Goal: Transaction & Acquisition: Purchase product/service

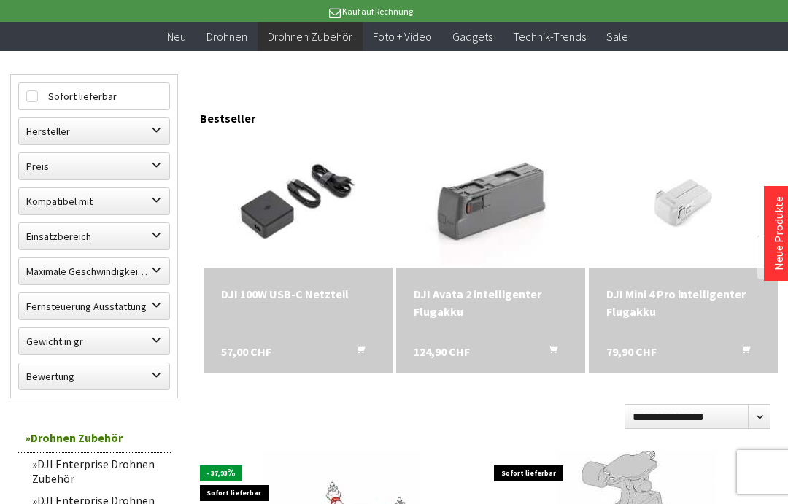
scroll to position [128, 0]
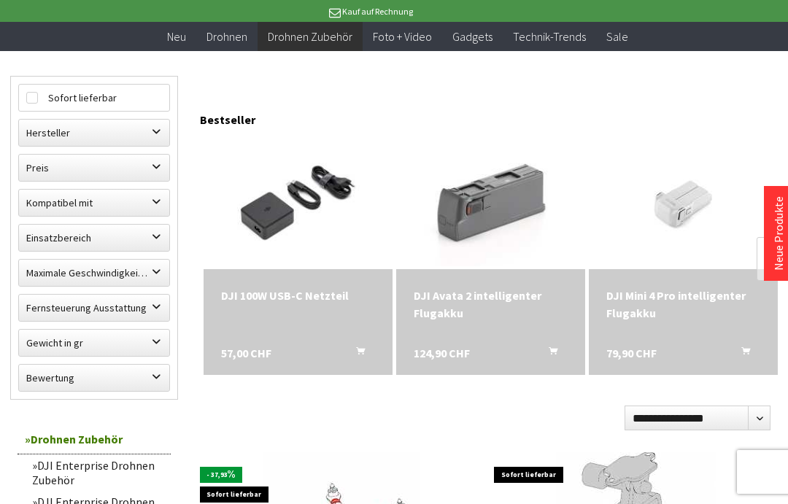
click at [160, 132] on label "Hersteller" at bounding box center [94, 133] width 150 height 26
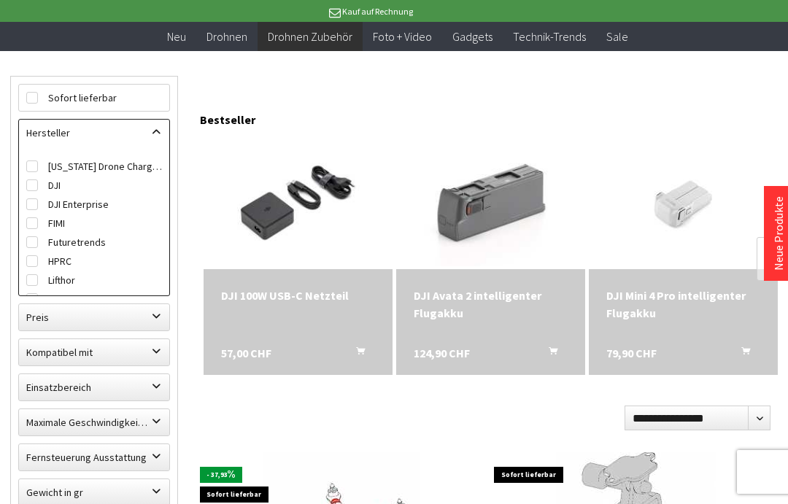
scroll to position [0, 0]
click at [157, 136] on label "Hersteller" at bounding box center [94, 133] width 150 height 26
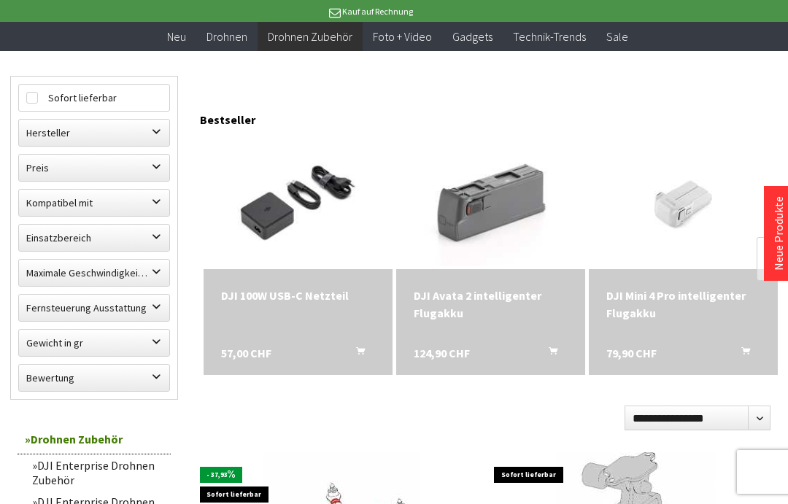
scroll to position [0, 4]
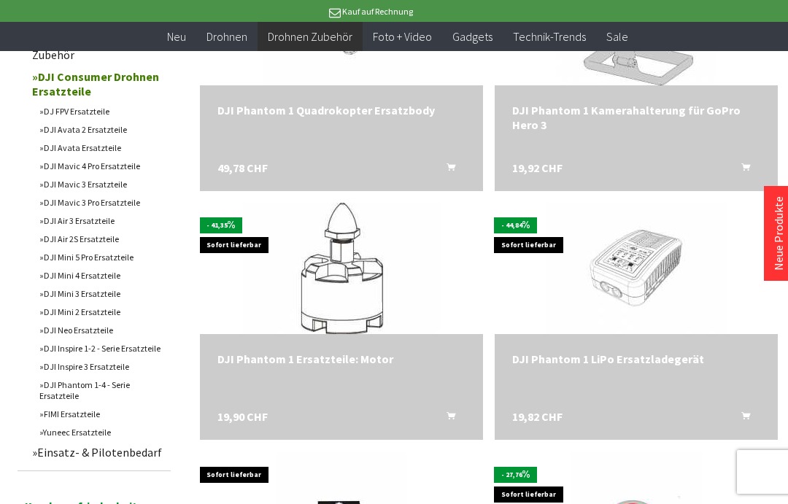
scroll to position [625, 0]
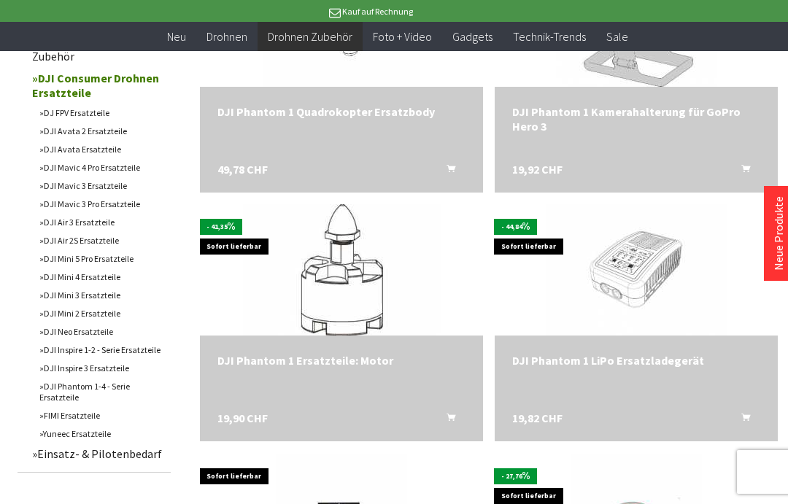
click at [55, 190] on link "DJI Mavic 3 Ersatzteile" at bounding box center [101, 186] width 139 height 18
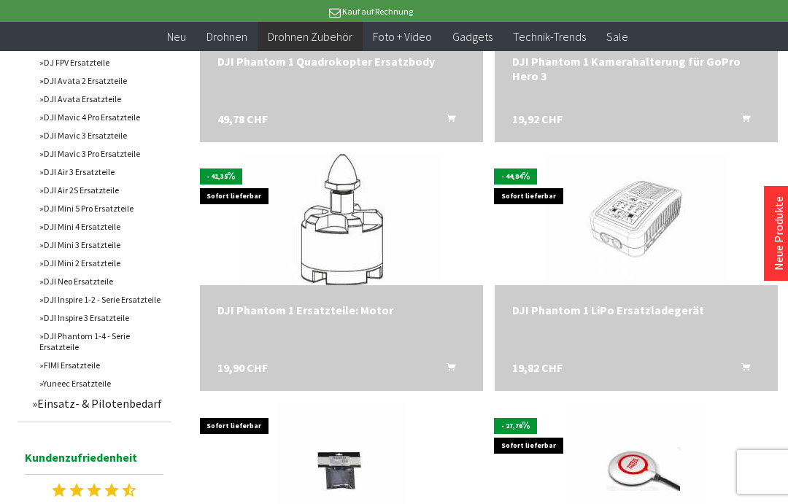
scroll to position [675, 0]
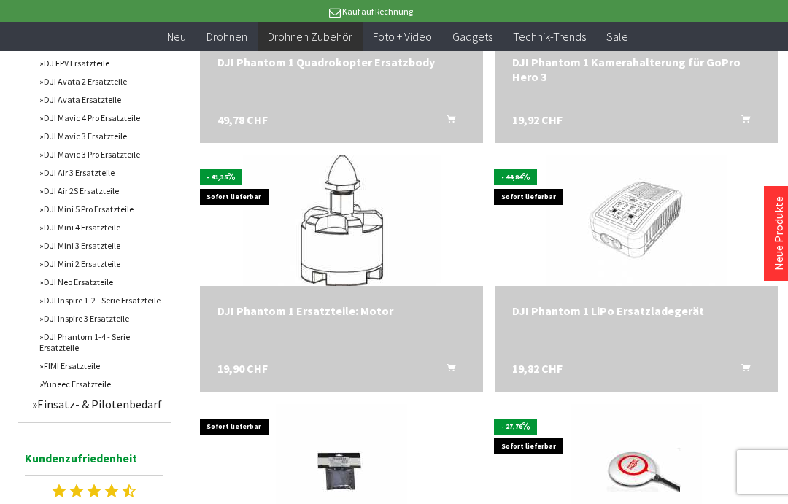
click at [49, 415] on link "Einsatz- & Pilotenbedarf" at bounding box center [98, 404] width 146 height 22
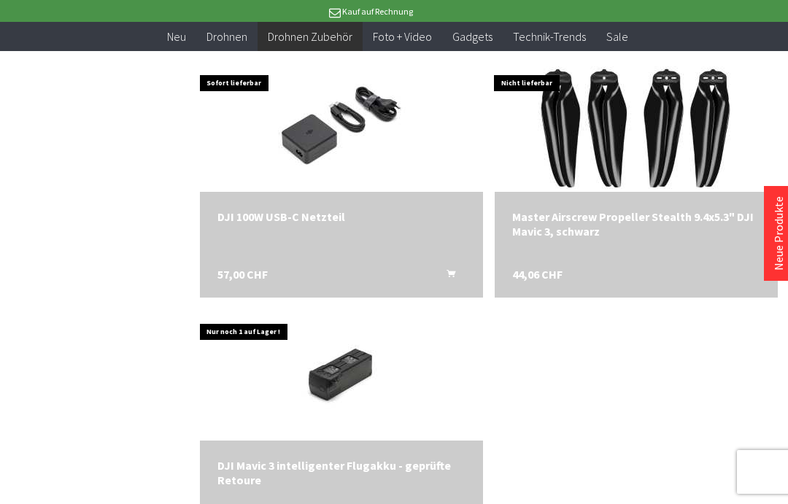
scroll to position [1268, 0]
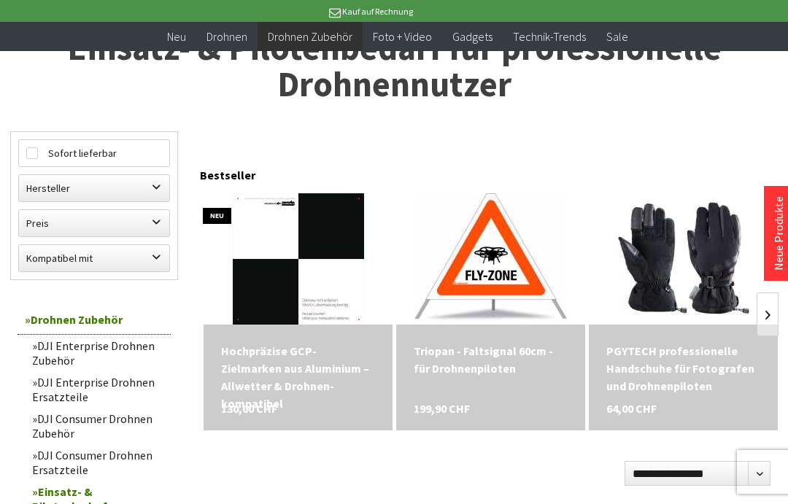
scroll to position [107, 0]
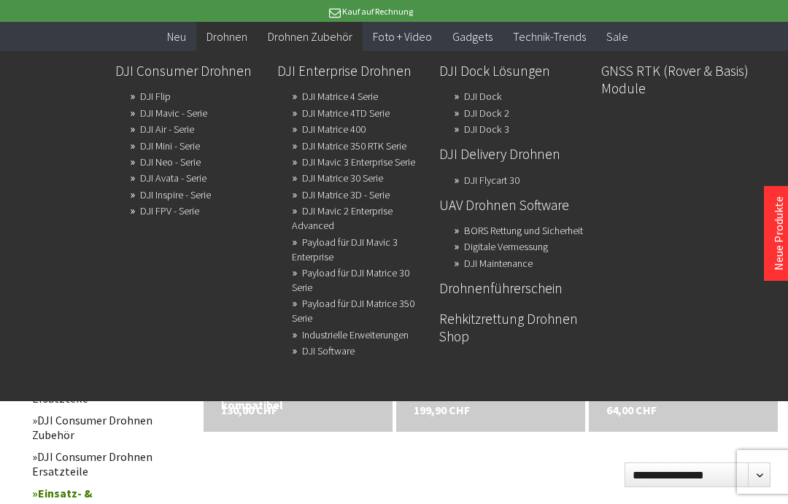
click at [167, 114] on link "DJI Mavic - Serie" at bounding box center [173, 113] width 67 height 20
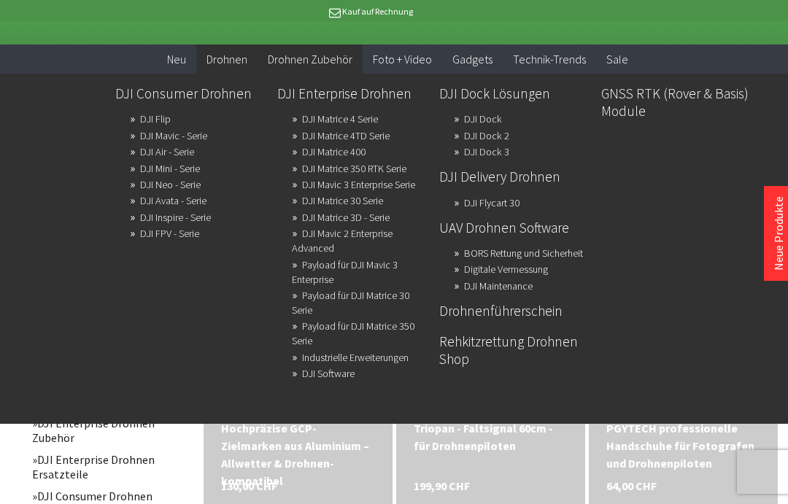
scroll to position [58, 0]
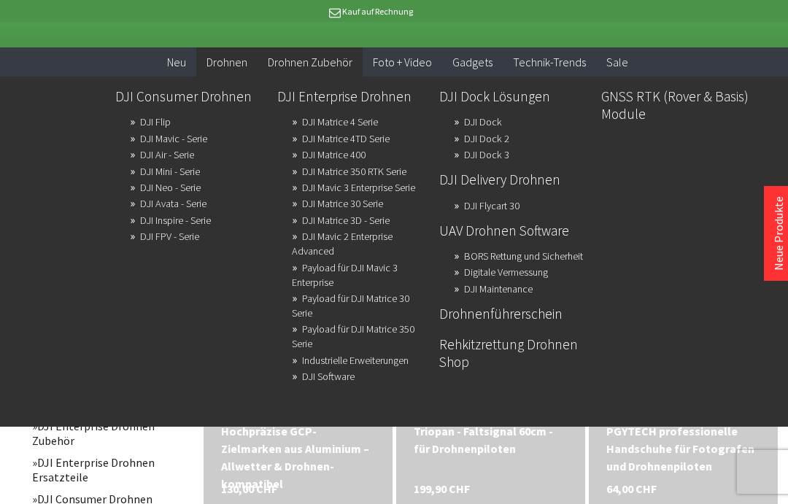
click at [565, 353] on link "Rehkitzrettung Drohnen Shop" at bounding box center [514, 353] width 150 height 42
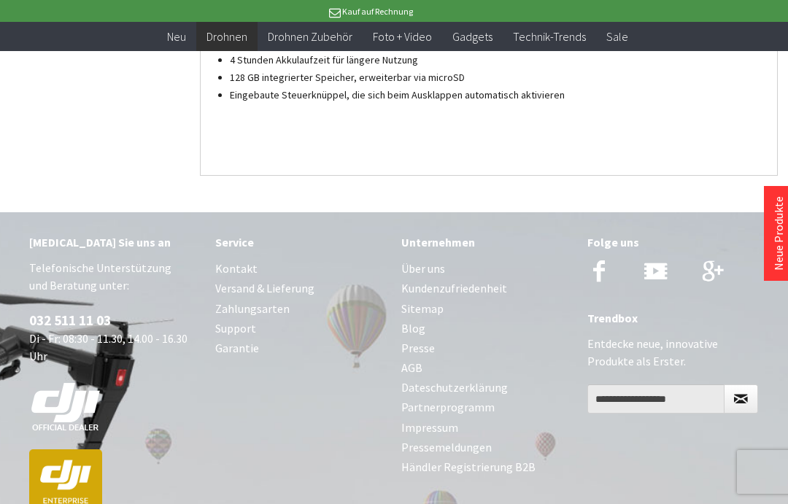
scroll to position [2246, 0]
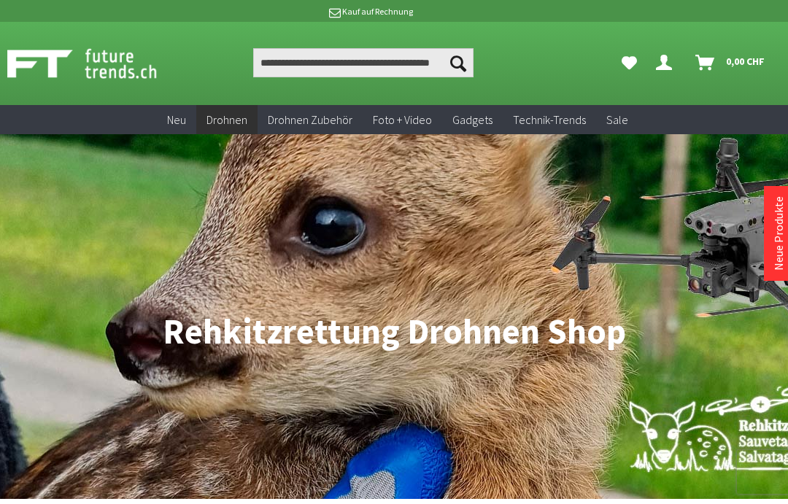
click at [103, 69] on img at bounding box center [98, 63] width 182 height 36
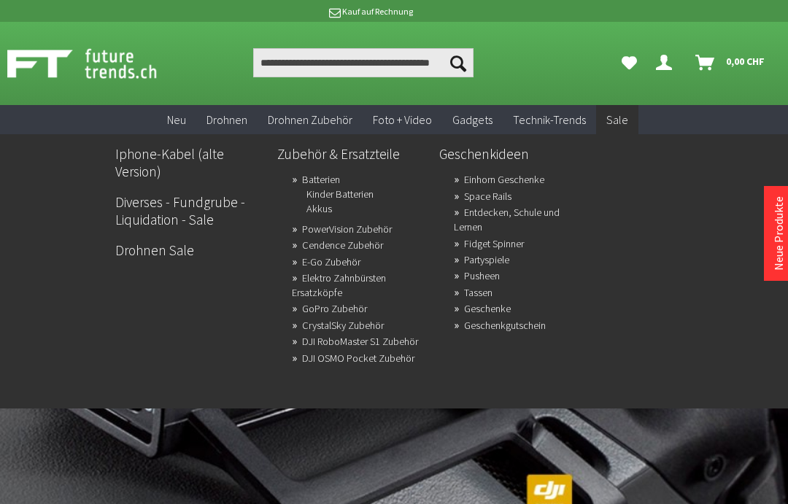
click at [622, 121] on span "Sale" at bounding box center [617, 119] width 22 height 15
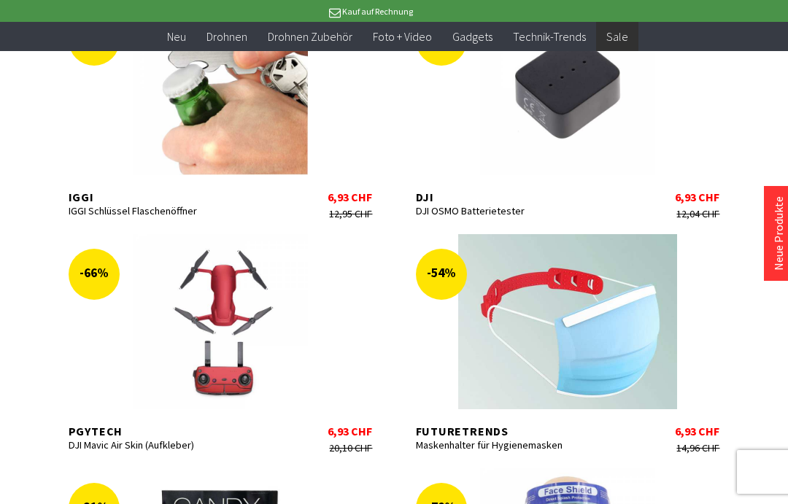
scroll to position [4158, 0]
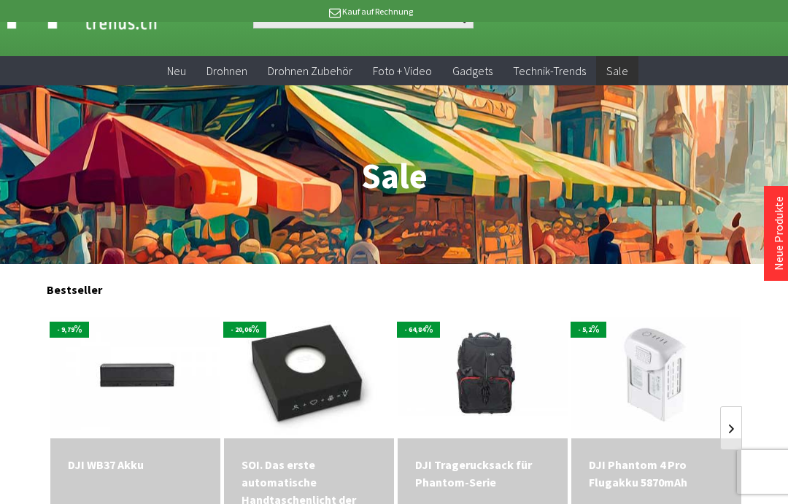
scroll to position [31, 0]
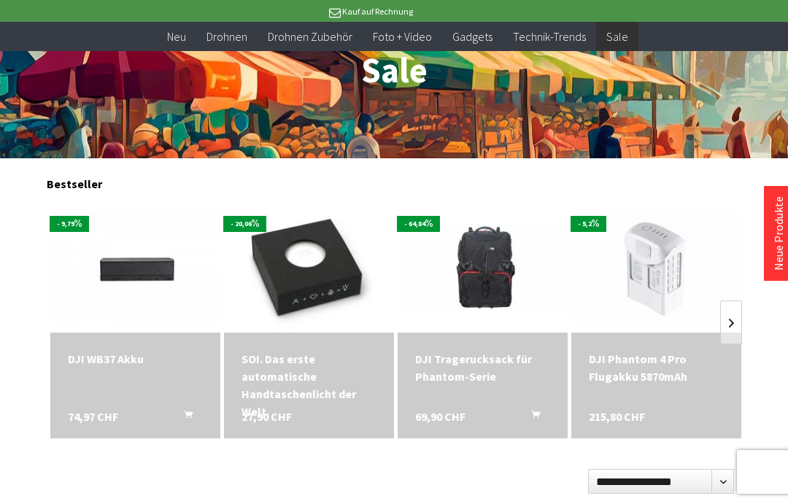
scroll to position [127, 0]
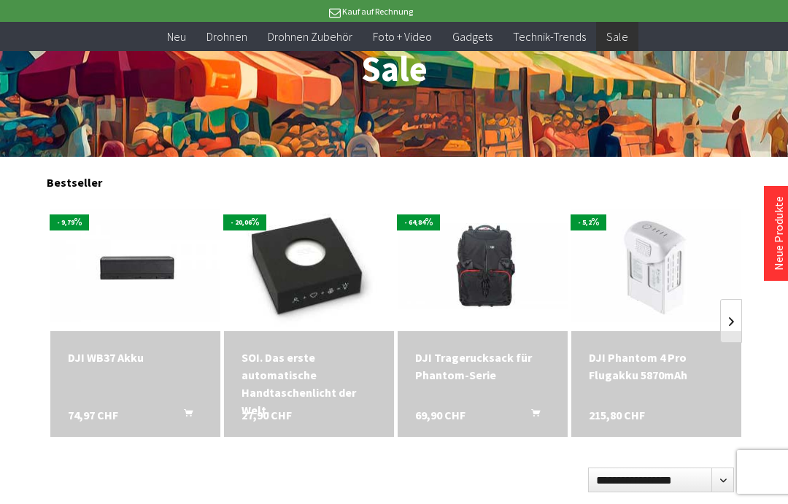
click at [736, 324] on link at bounding box center [731, 321] width 22 height 44
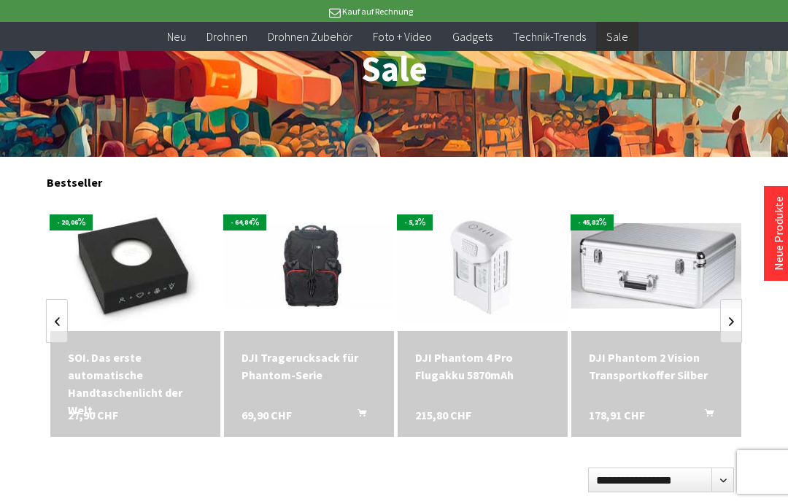
click at [732, 330] on link at bounding box center [731, 321] width 22 height 44
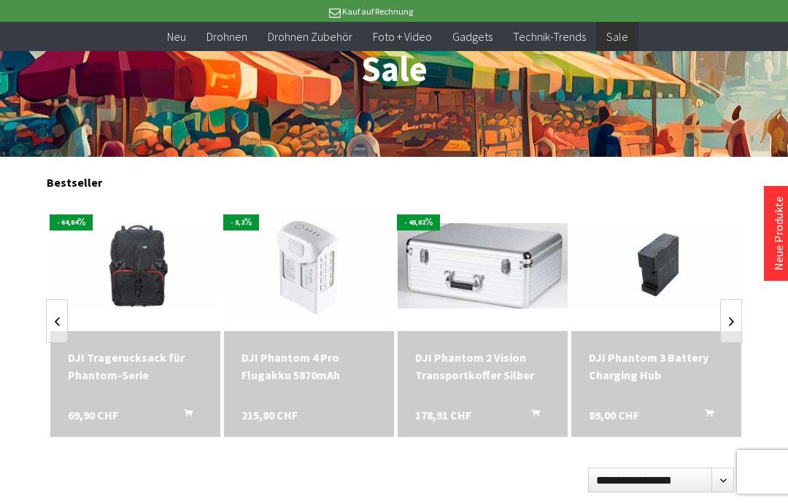
click at [732, 327] on link at bounding box center [731, 321] width 22 height 44
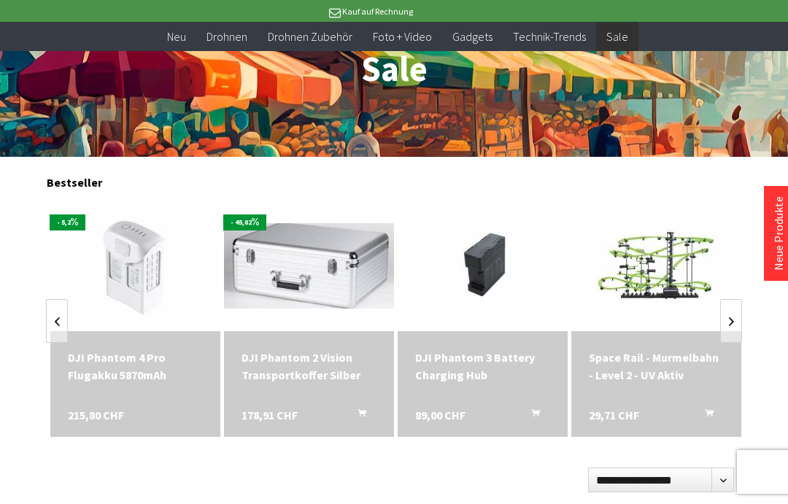
click at [734, 326] on link at bounding box center [731, 321] width 22 height 44
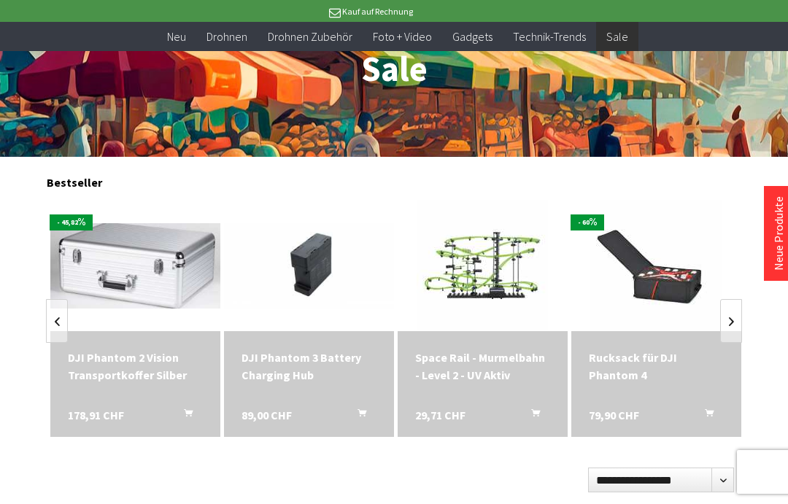
click at [732, 323] on link at bounding box center [731, 321] width 22 height 44
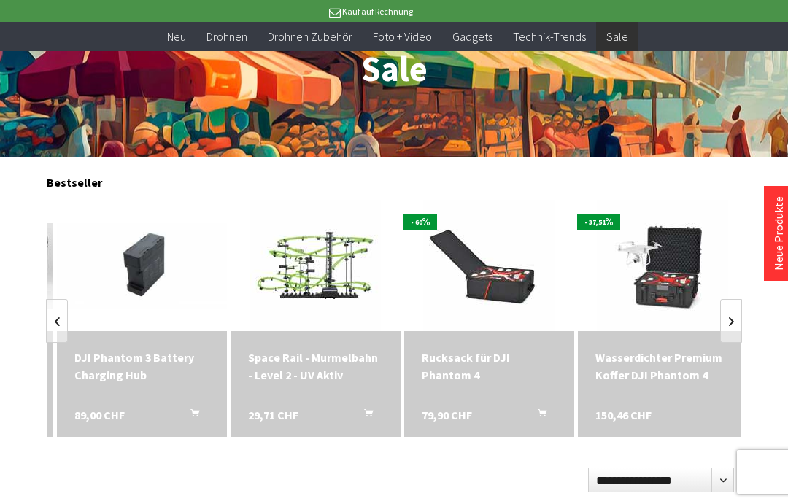
scroll to position [0, 868]
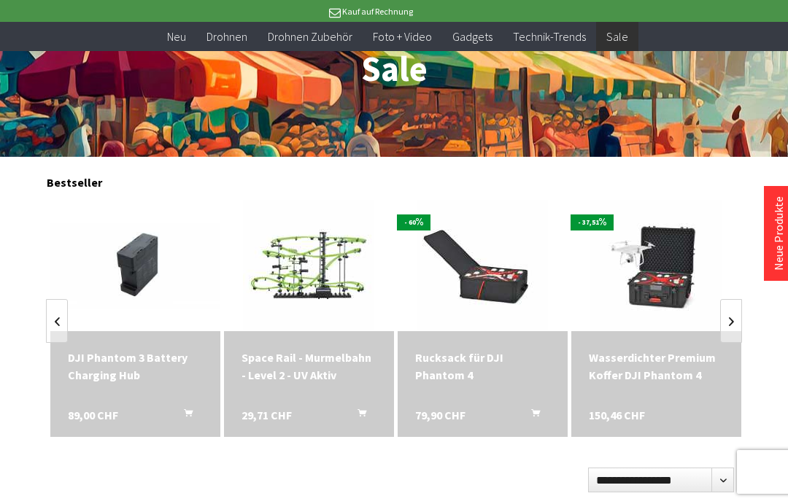
click at [733, 330] on link at bounding box center [731, 321] width 22 height 44
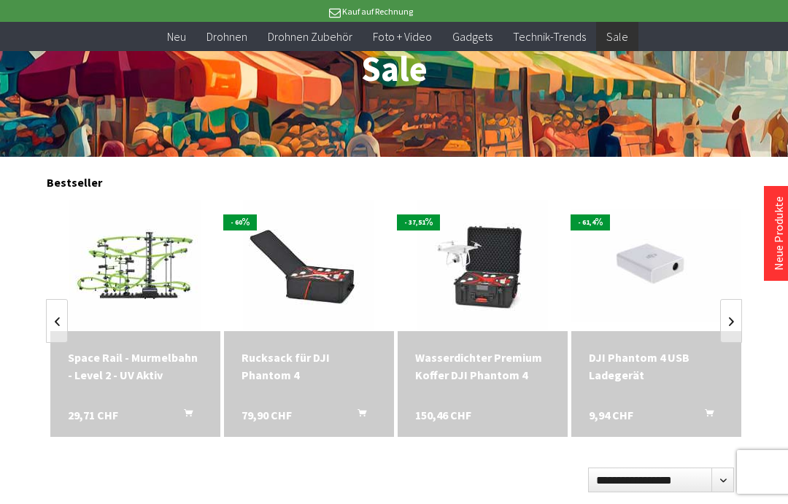
click at [732, 332] on link at bounding box center [731, 321] width 22 height 44
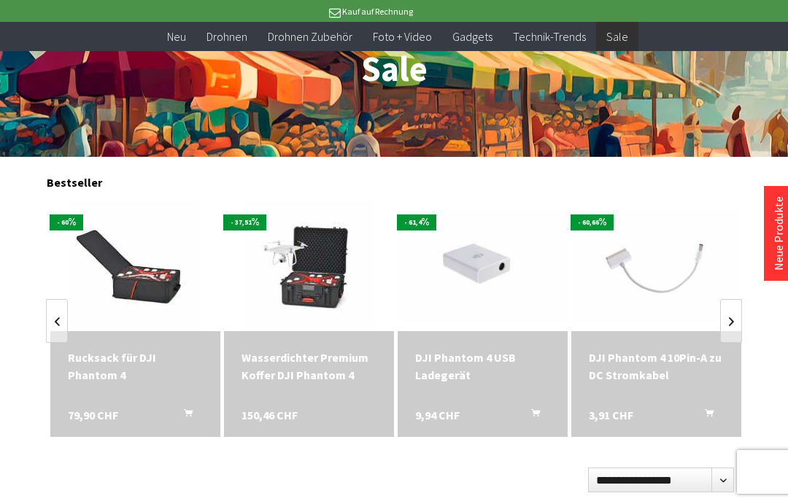
click at [732, 325] on link at bounding box center [731, 321] width 22 height 44
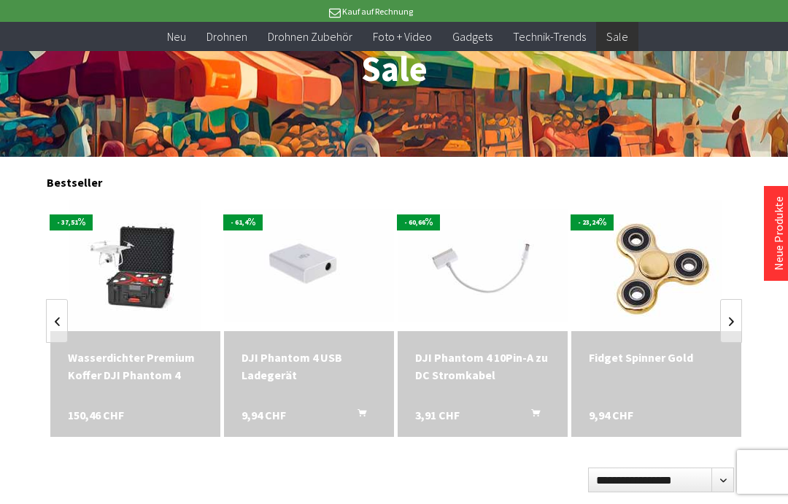
click at [732, 321] on link at bounding box center [731, 321] width 22 height 44
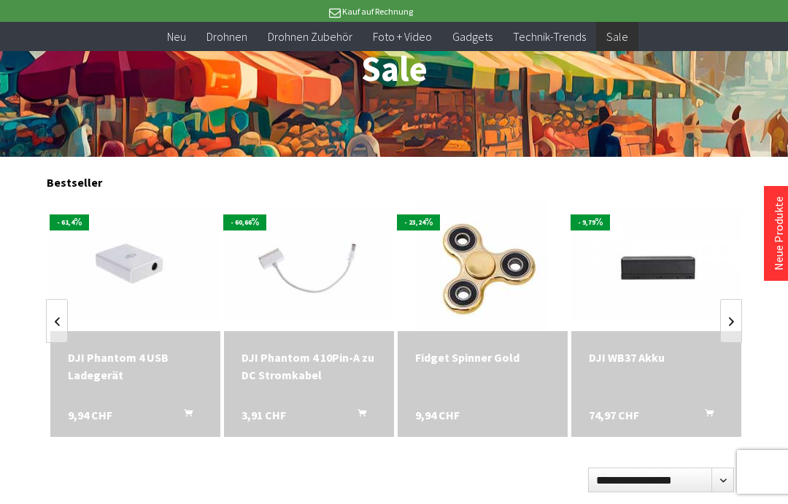
click at [732, 325] on link at bounding box center [731, 321] width 22 height 44
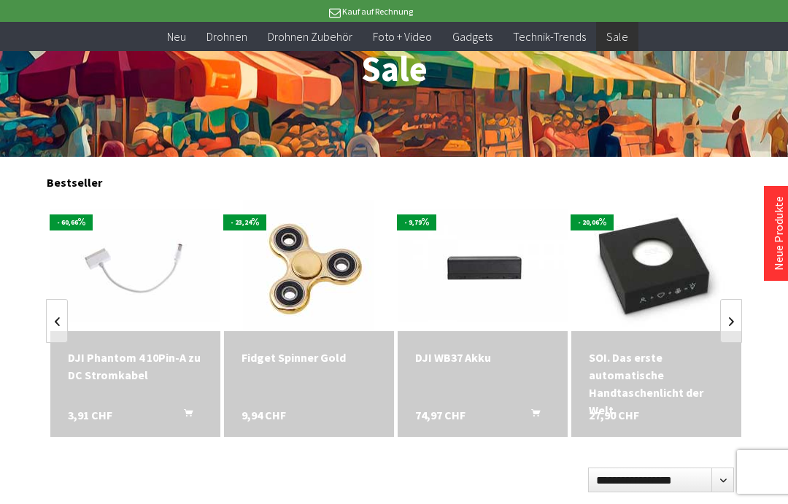
click at [732, 329] on link at bounding box center [731, 321] width 22 height 44
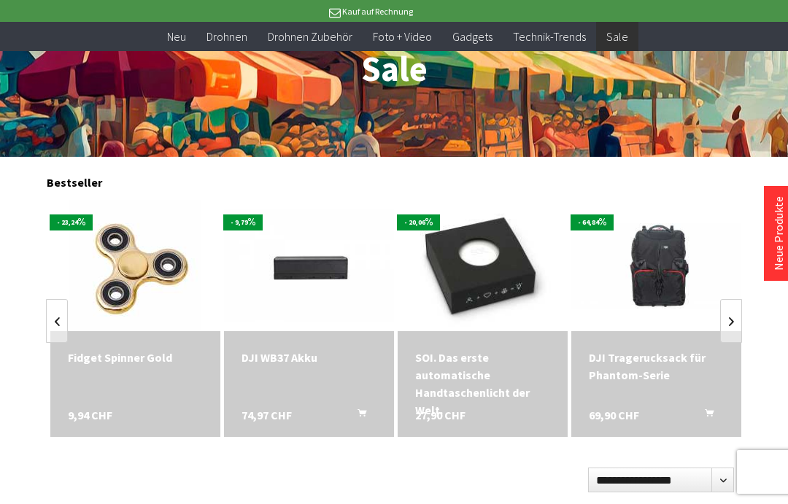
click at [732, 327] on link at bounding box center [731, 321] width 22 height 44
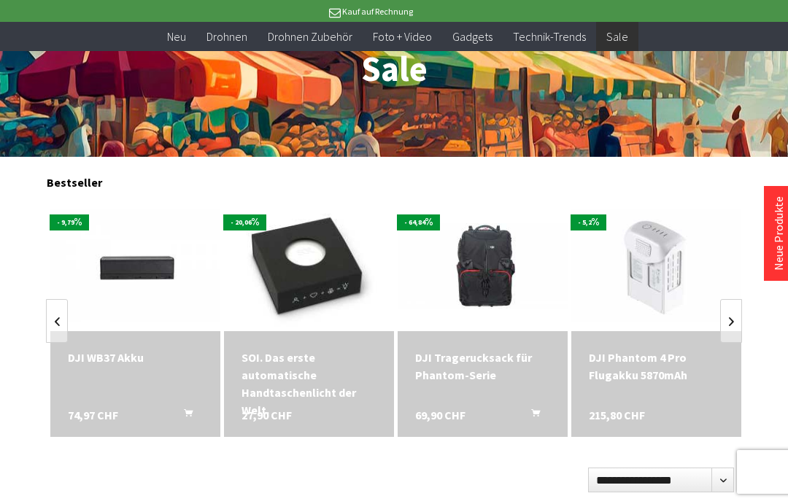
click at [732, 326] on link at bounding box center [731, 321] width 22 height 44
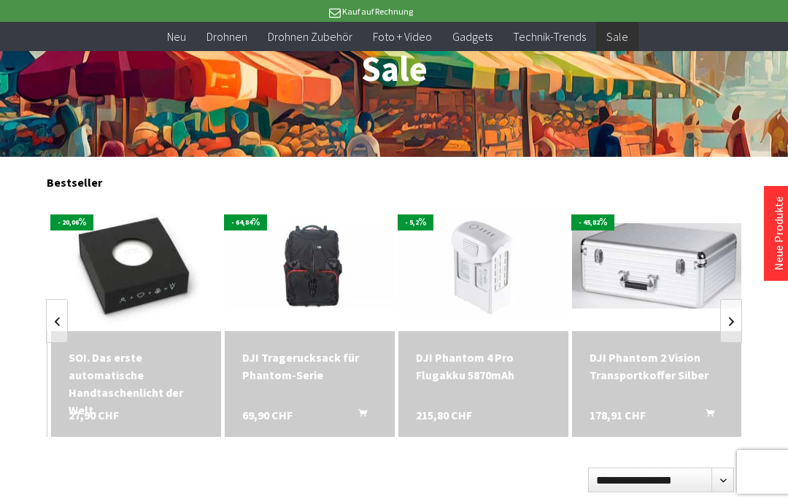
scroll to position [0, 174]
click at [112, 267] on img at bounding box center [135, 266] width 170 height 128
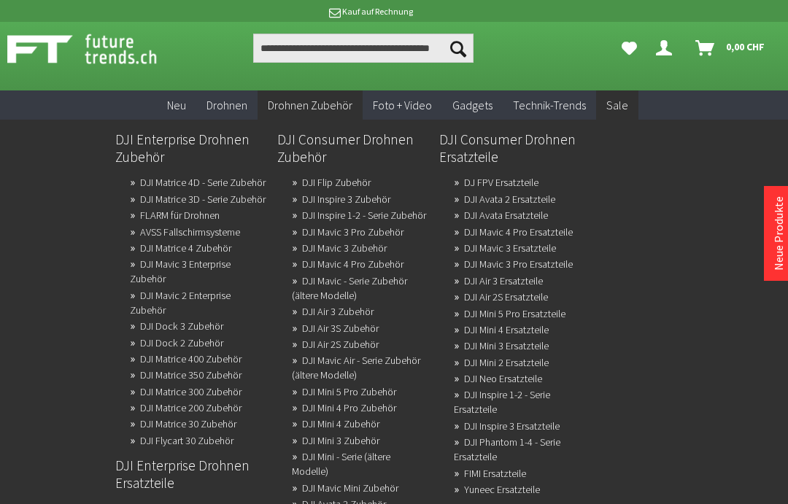
scroll to position [0, 0]
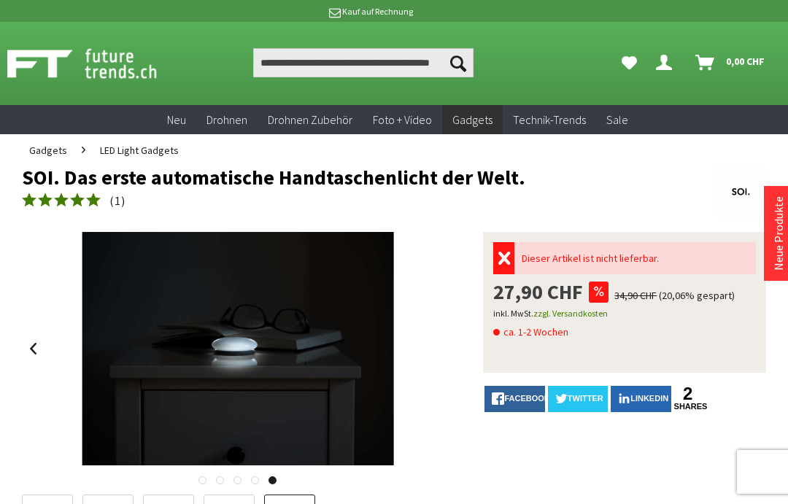
click at [446, 354] on div at bounding box center [238, 348] width 432 height 233
click at [769, 27] on div at bounding box center [394, 252] width 788 height 504
